Goal: Transaction & Acquisition: Book appointment/travel/reservation

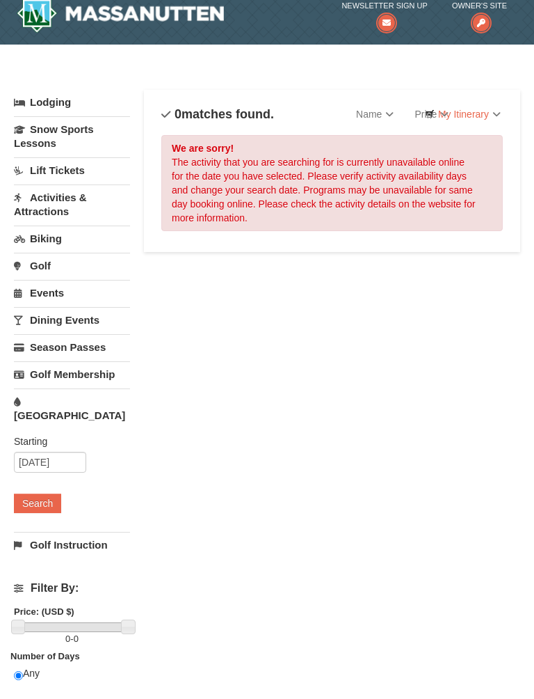
click at [48, 509] on button "Search" at bounding box center [37, 518] width 47 height 19
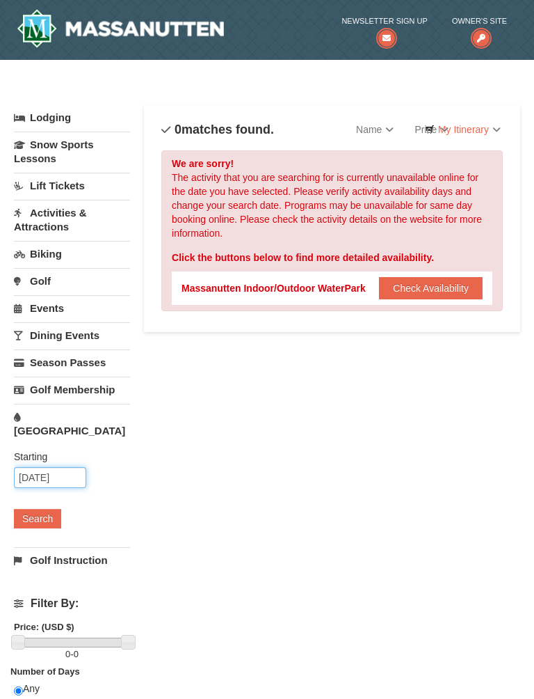
click at [86, 467] on input "[DATE]" at bounding box center [50, 477] width 72 height 21
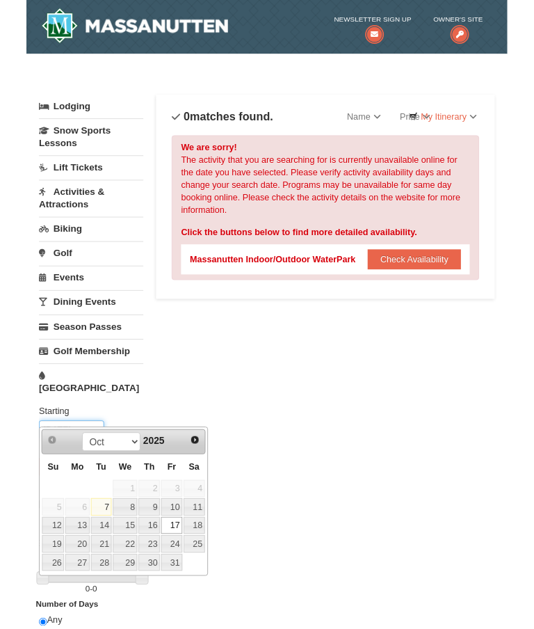
scroll to position [17, 0]
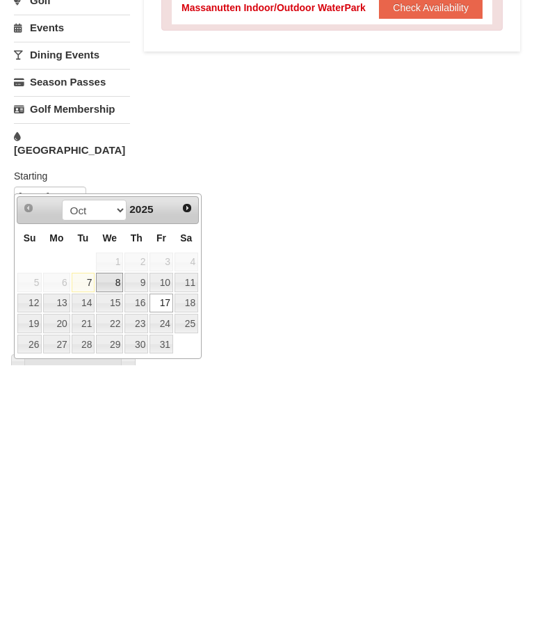
click at [111, 536] on link "8" at bounding box center [109, 545] width 27 height 19
type input "10/08/2025"
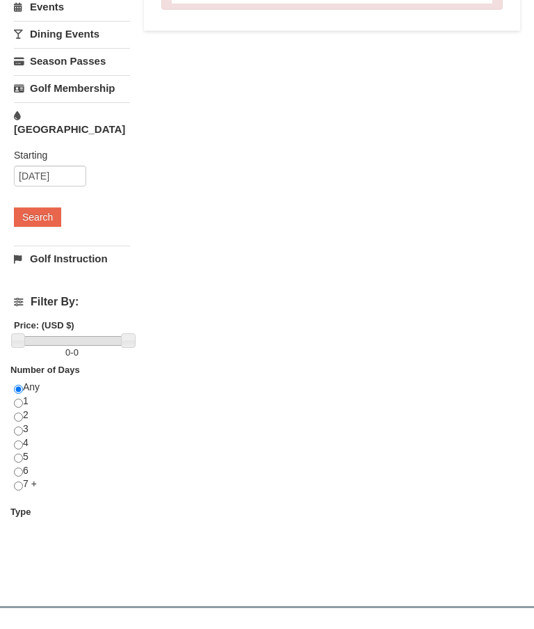
scroll to position [297, 0]
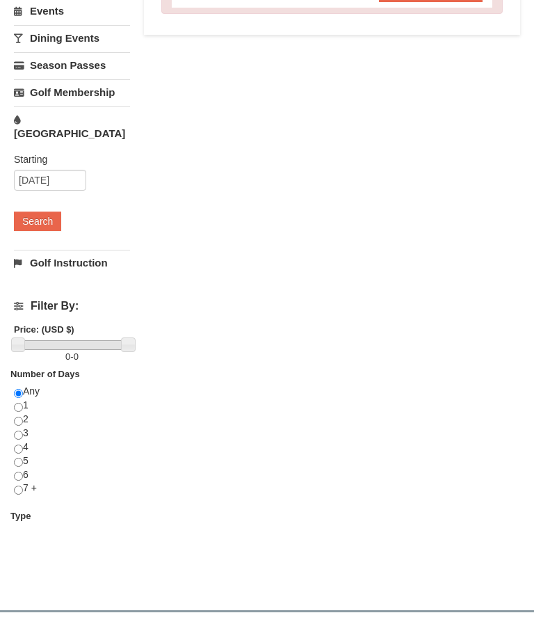
click at [51, 212] on button "Search" at bounding box center [37, 221] width 47 height 19
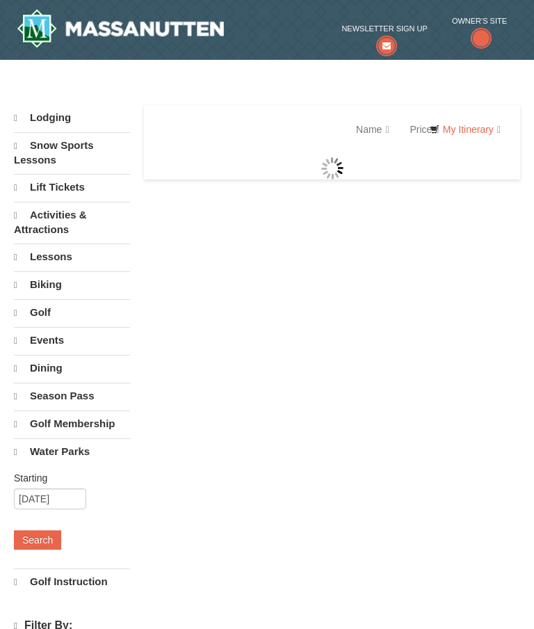
select select "10"
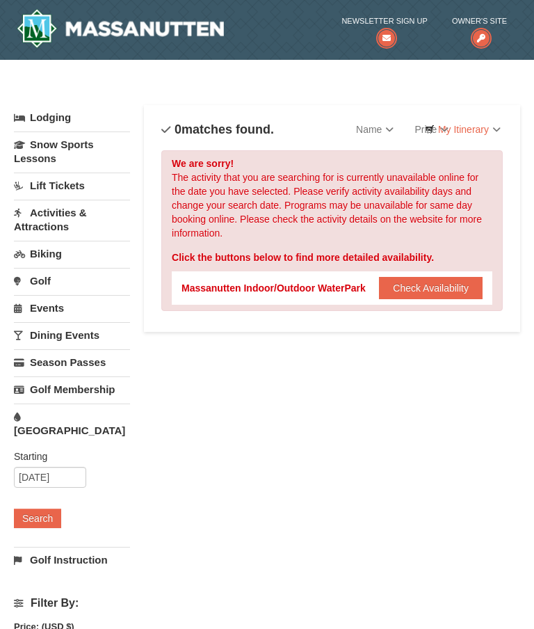
click at [447, 307] on div "We are sorry! The activity that you are searching for is currently unavailable …" at bounding box center [332, 230] width 342 height 161
click at [434, 298] on button "Check Availability" at bounding box center [431, 288] width 104 height 22
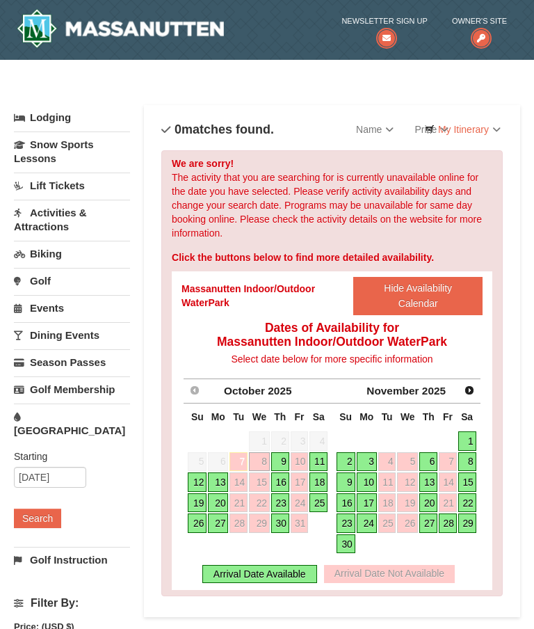
click at [328, 483] on link "18" at bounding box center [319, 481] width 18 height 19
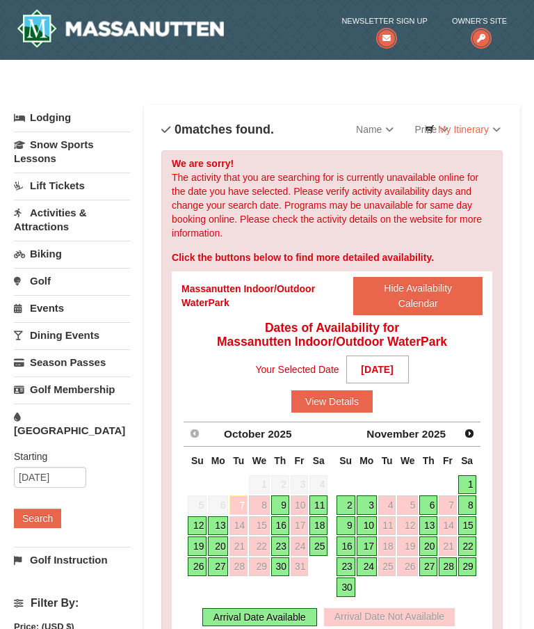
click at [365, 408] on button "View Details" at bounding box center [332, 401] width 81 height 22
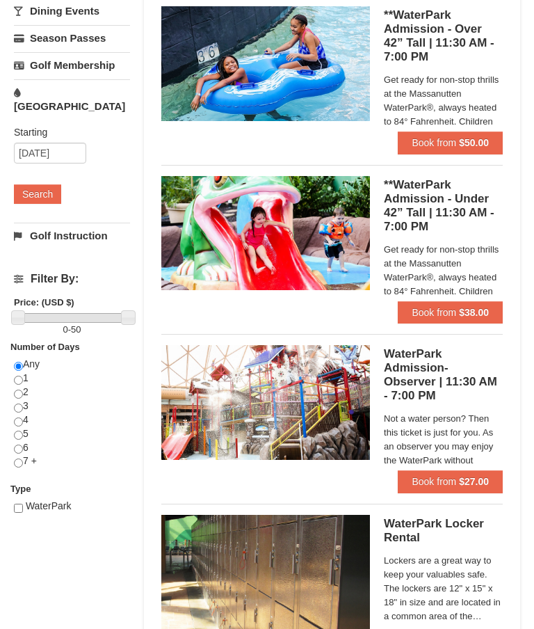
scroll to position [335, 0]
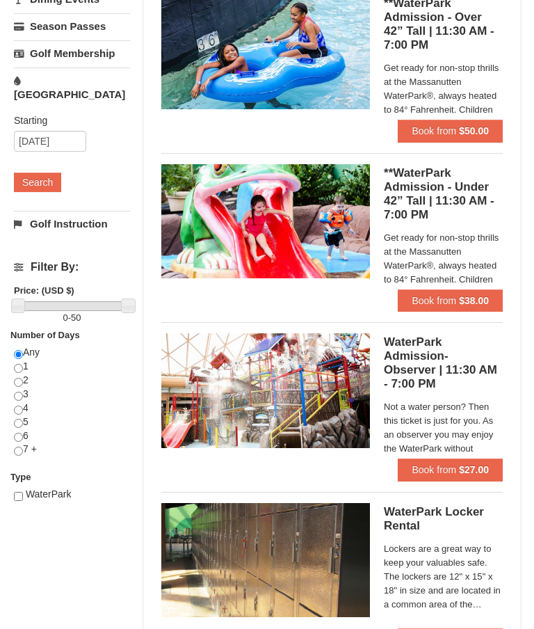
click at [468, 466] on strong "$27.00" at bounding box center [474, 470] width 30 height 11
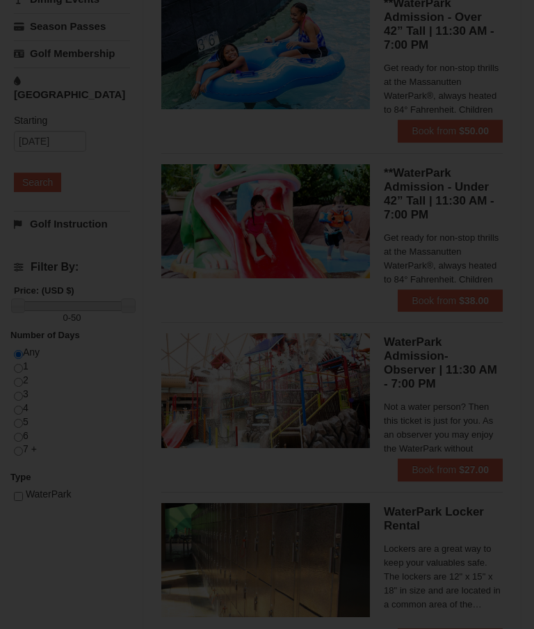
scroll to position [336, 0]
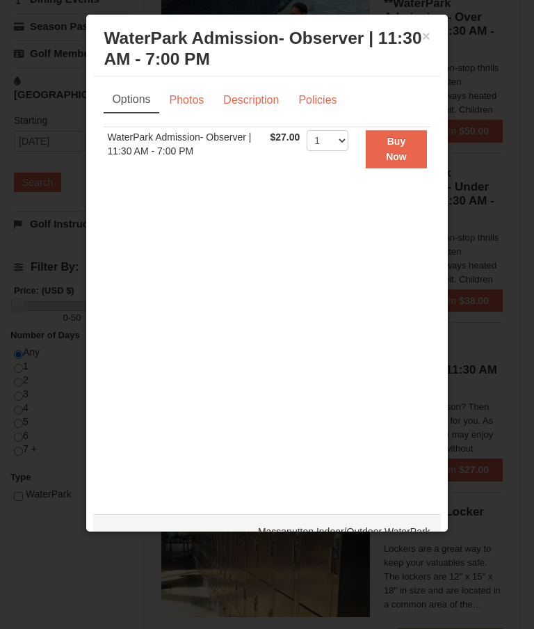
click at [429, 42] on button "×" at bounding box center [426, 36] width 8 height 14
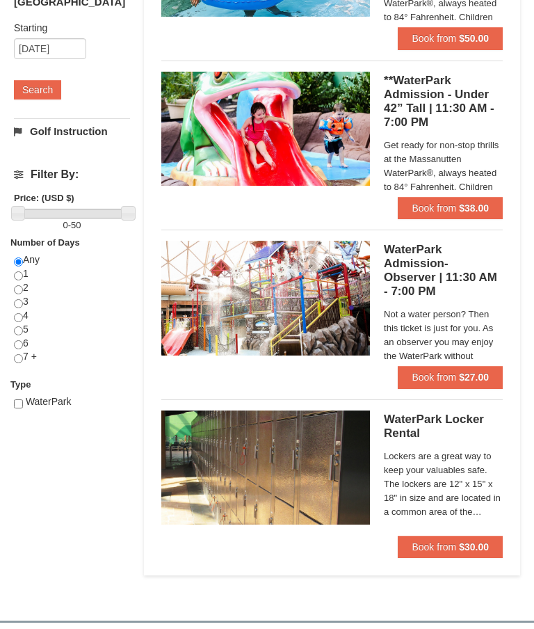
scroll to position [429, 0]
click at [420, 253] on h5 "WaterPark Admission- Observer | 11:30 AM - 7:00 PM Massanutten Indoor/Outdoor W…" at bounding box center [443, 271] width 119 height 56
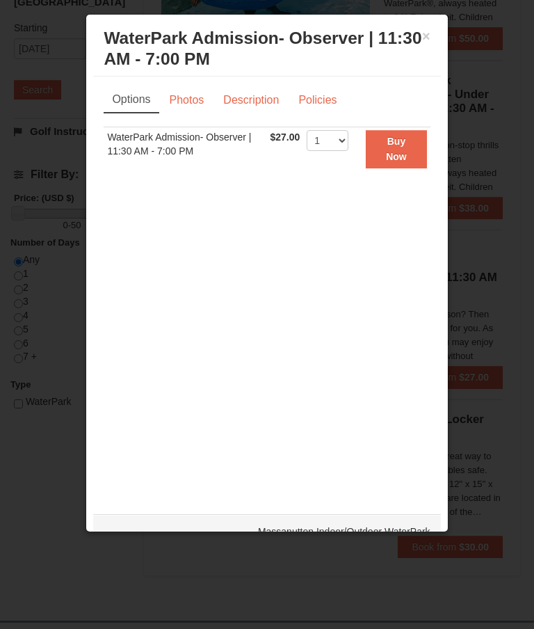
click at [440, 39] on div "× WaterPark Admission- Observer | 11:30 AM - 7:00 PM Massanutten Indoor/Outdoor…" at bounding box center [266, 49] width 347 height 55
click at [424, 43] on button "×" at bounding box center [426, 36] width 8 height 14
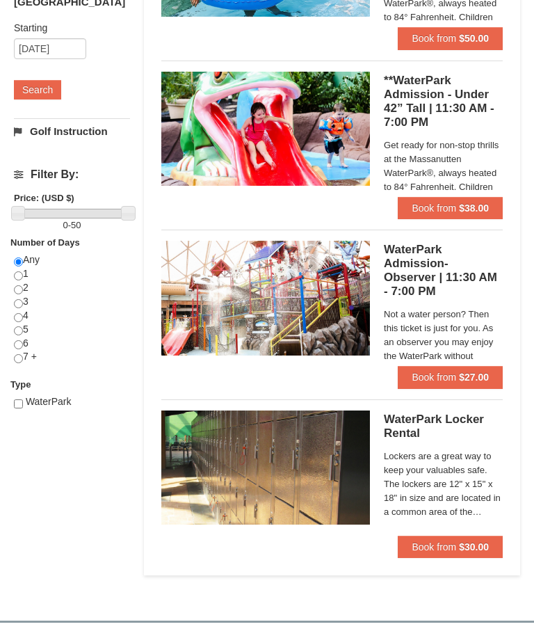
click at [432, 280] on h5 "WaterPark Admission- Observer | 11:30 AM - 7:00 PM Massanutten Indoor/Outdoor W…" at bounding box center [443, 271] width 119 height 56
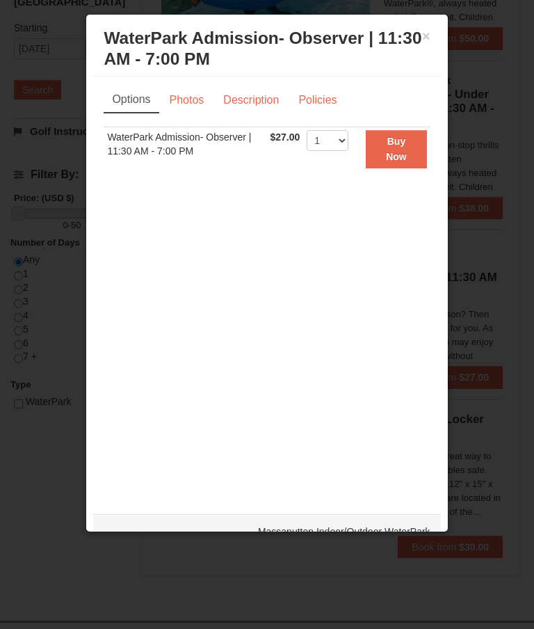
click at [269, 109] on link "Description" at bounding box center [251, 100] width 74 height 26
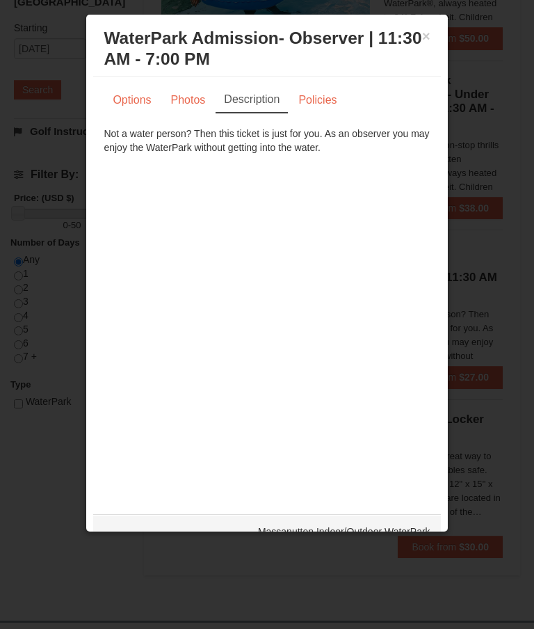
click at [204, 99] on link "Photos" at bounding box center [188, 100] width 53 height 26
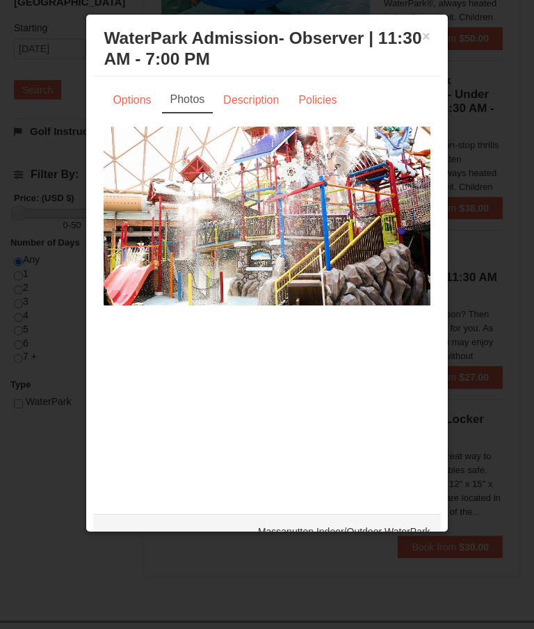
click at [328, 113] on link "Policies" at bounding box center [317, 100] width 56 height 26
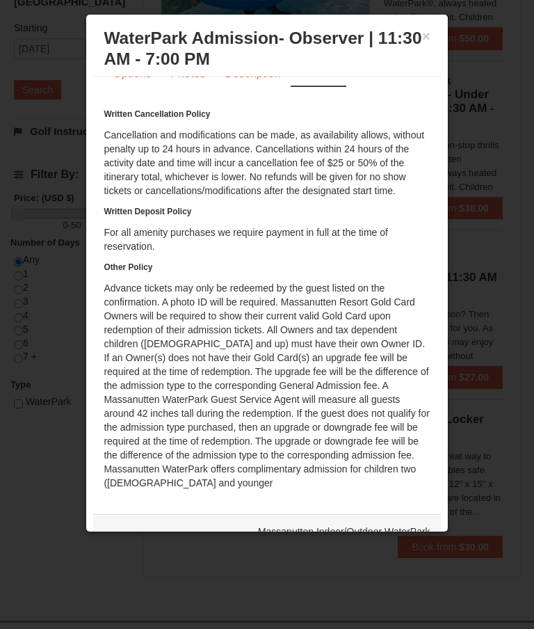
scroll to position [26, 0]
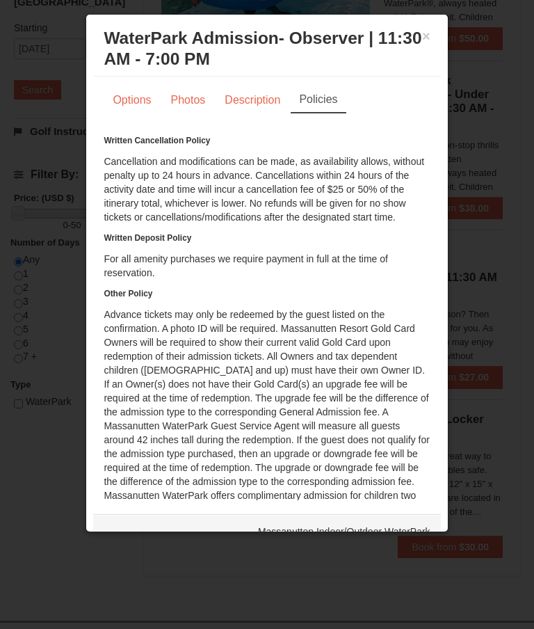
click at [427, 31] on button "×" at bounding box center [426, 36] width 8 height 14
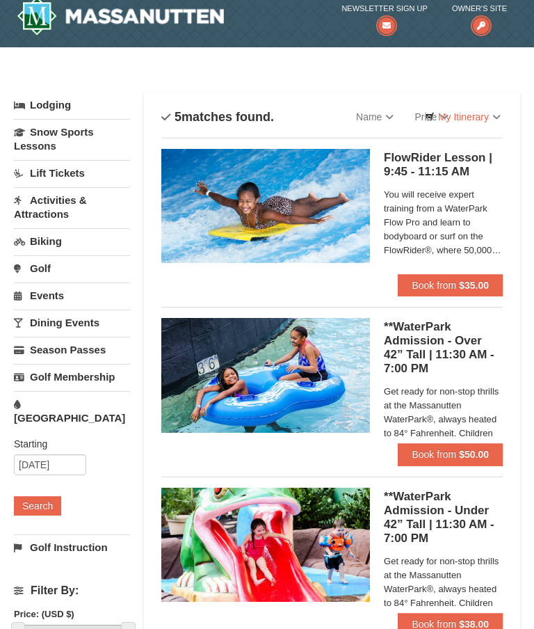
scroll to position [6, 0]
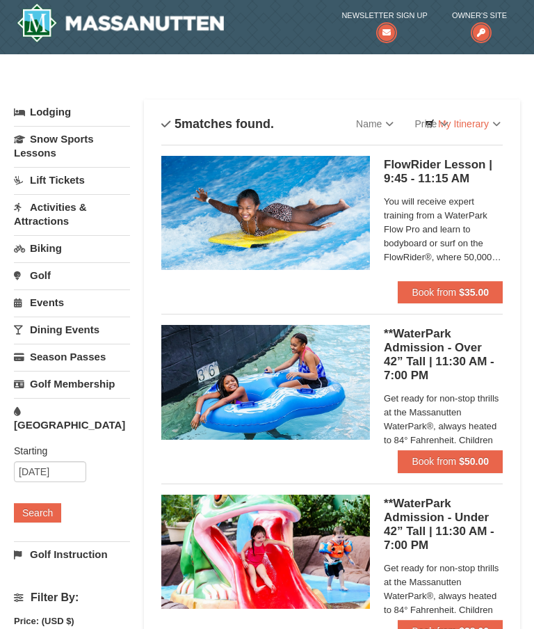
click at [464, 358] on h5 "**WaterPark Admission - Over 42” Tall | 11:30 AM - 7:00 PM Massanutten Indoor/O…" at bounding box center [443, 355] width 119 height 56
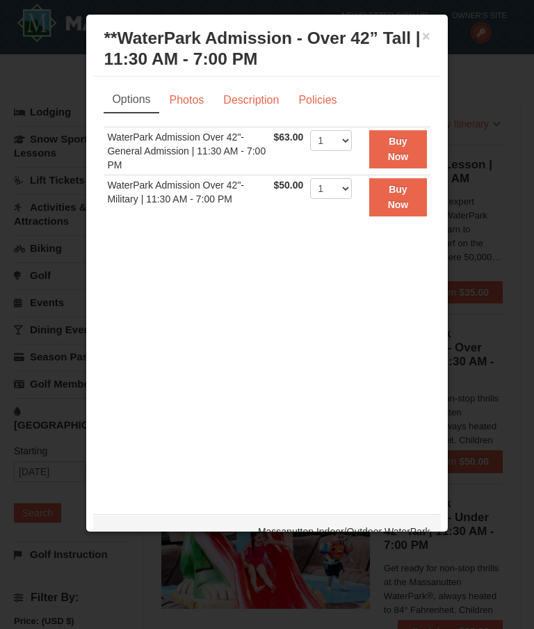
click at [428, 40] on button "×" at bounding box center [426, 36] width 8 height 14
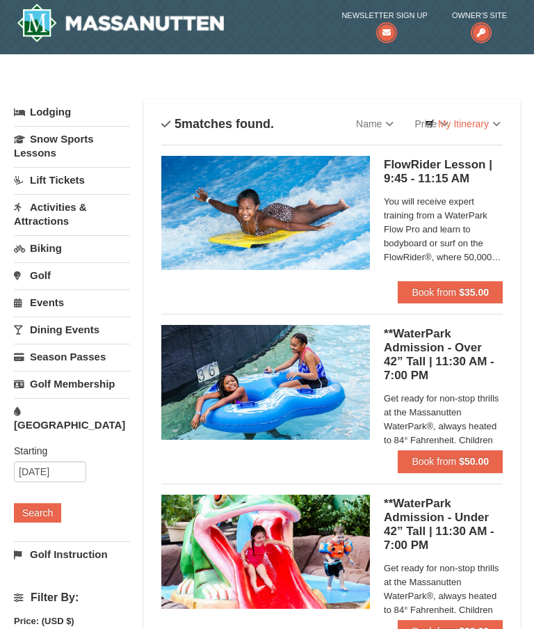
scroll to position [17, 0]
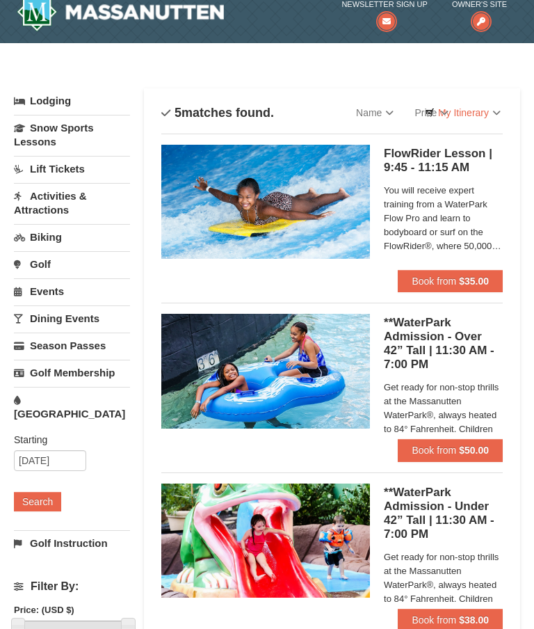
click at [437, 344] on h5 "**WaterPark Admission - Over 42” Tall | 11:30 AM - 7:00 PM Massanutten Indoor/O…" at bounding box center [443, 344] width 119 height 56
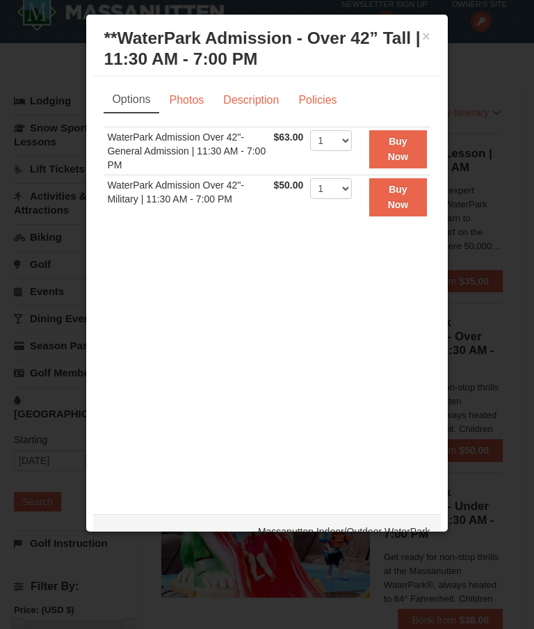
click at [264, 110] on link "Description" at bounding box center [251, 100] width 74 height 26
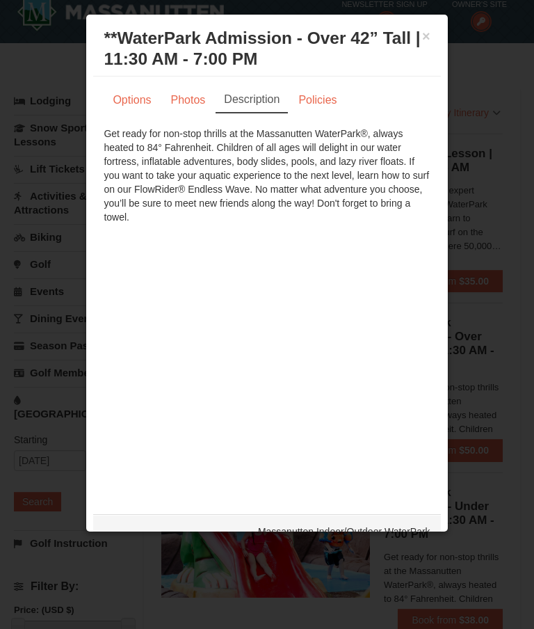
click at [526, 384] on div at bounding box center [267, 314] width 534 height 629
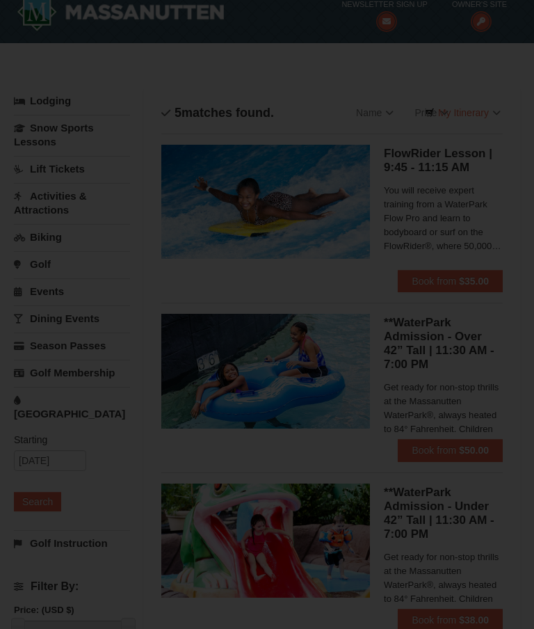
click at [526, 383] on div at bounding box center [267, 314] width 534 height 629
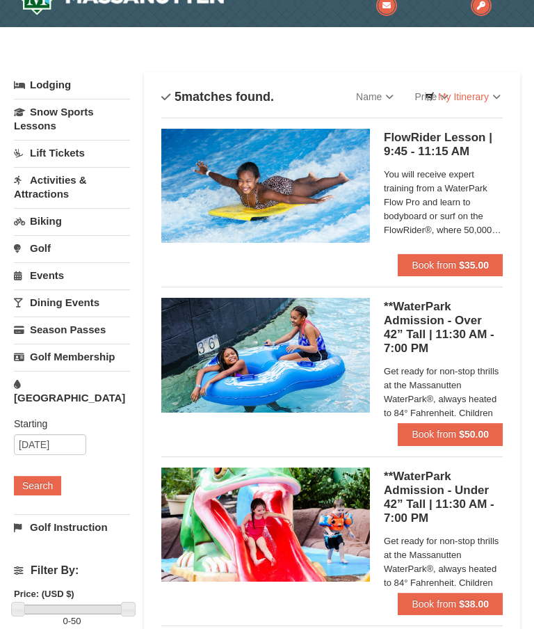
scroll to position [0, 0]
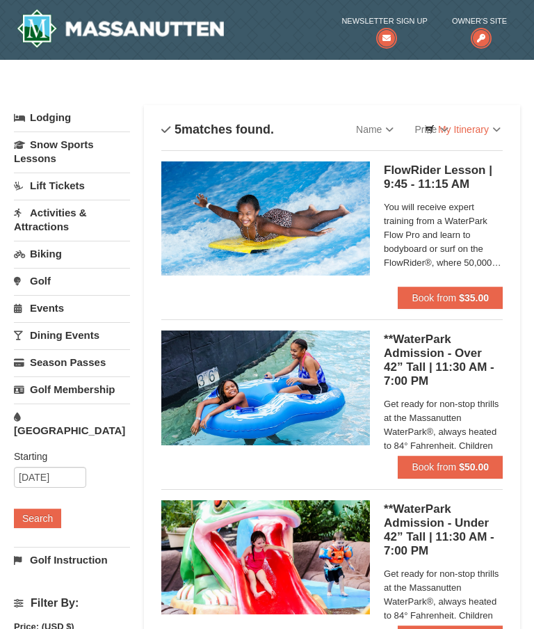
click at [194, 48] on img at bounding box center [120, 28] width 207 height 39
click at [195, 45] on img at bounding box center [120, 28] width 207 height 39
